Goal: Answer question/provide support: Share knowledge or assist other users

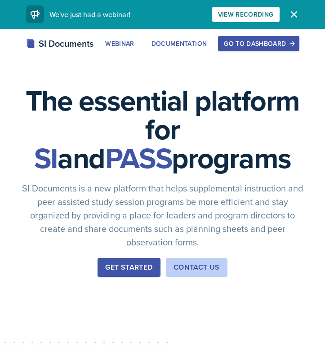
click at [256, 40] on div "Go to Dashboard" at bounding box center [258, 43] width 69 height 7
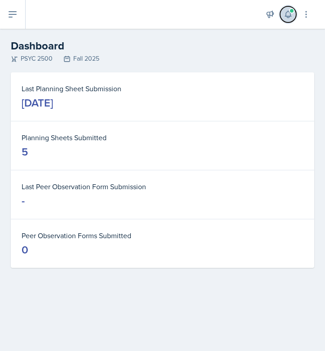
click at [286, 12] on icon at bounding box center [287, 14] width 9 height 9
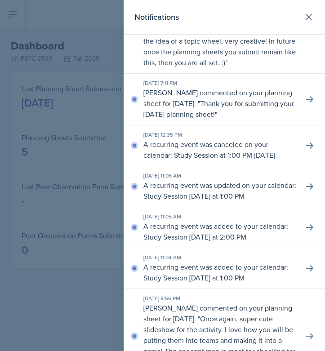
scroll to position [66, 0]
click at [264, 119] on p "Thank you for submitting your [DATE] planning sheet!" at bounding box center [218, 109] width 150 height 21
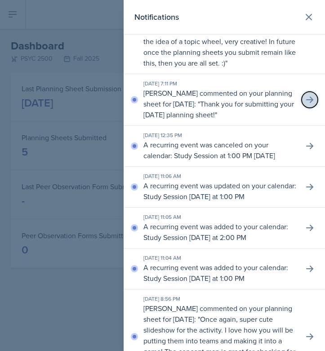
click at [309, 104] on icon at bounding box center [309, 99] width 9 height 9
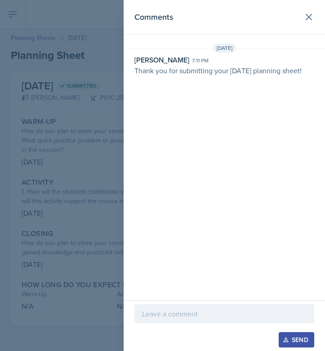
click at [162, 310] on p at bounding box center [224, 313] width 164 height 11
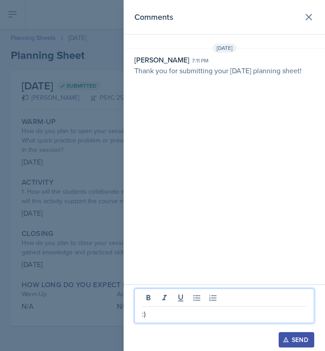
click at [287, 344] on button "Send" at bounding box center [295, 339] width 35 height 15
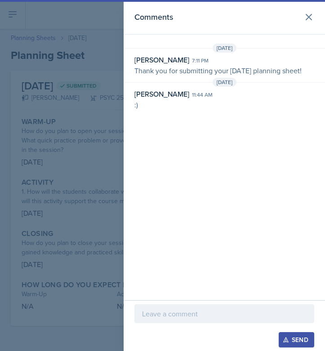
click at [57, 132] on div at bounding box center [162, 175] width 325 height 351
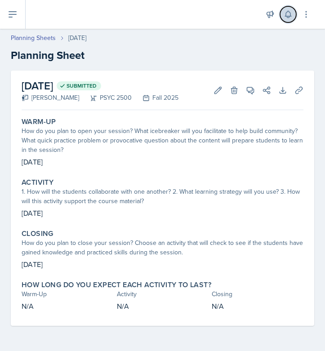
click at [289, 13] on icon at bounding box center [287, 14] width 9 height 9
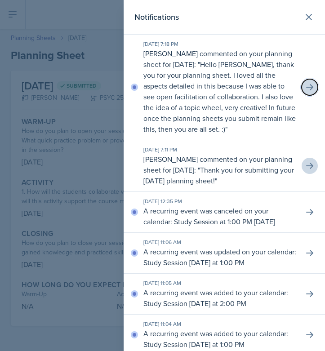
click at [307, 92] on icon at bounding box center [309, 87] width 9 height 9
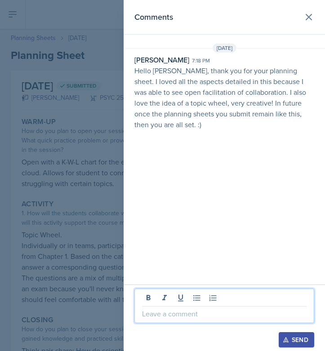
click at [183, 312] on p at bounding box center [224, 313] width 164 height 11
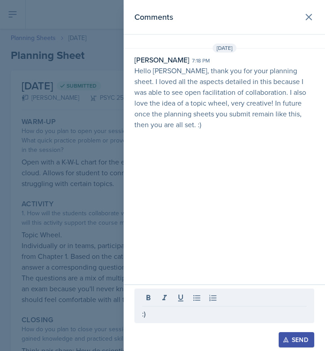
click at [285, 340] on icon "button" at bounding box center [285, 339] width 6 height 6
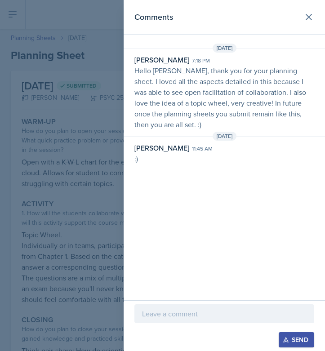
click at [42, 188] on div at bounding box center [162, 175] width 325 height 351
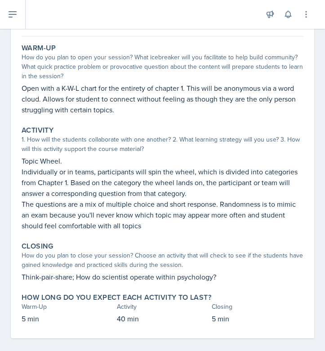
scroll to position [78, 0]
